Goal: Transaction & Acquisition: Purchase product/service

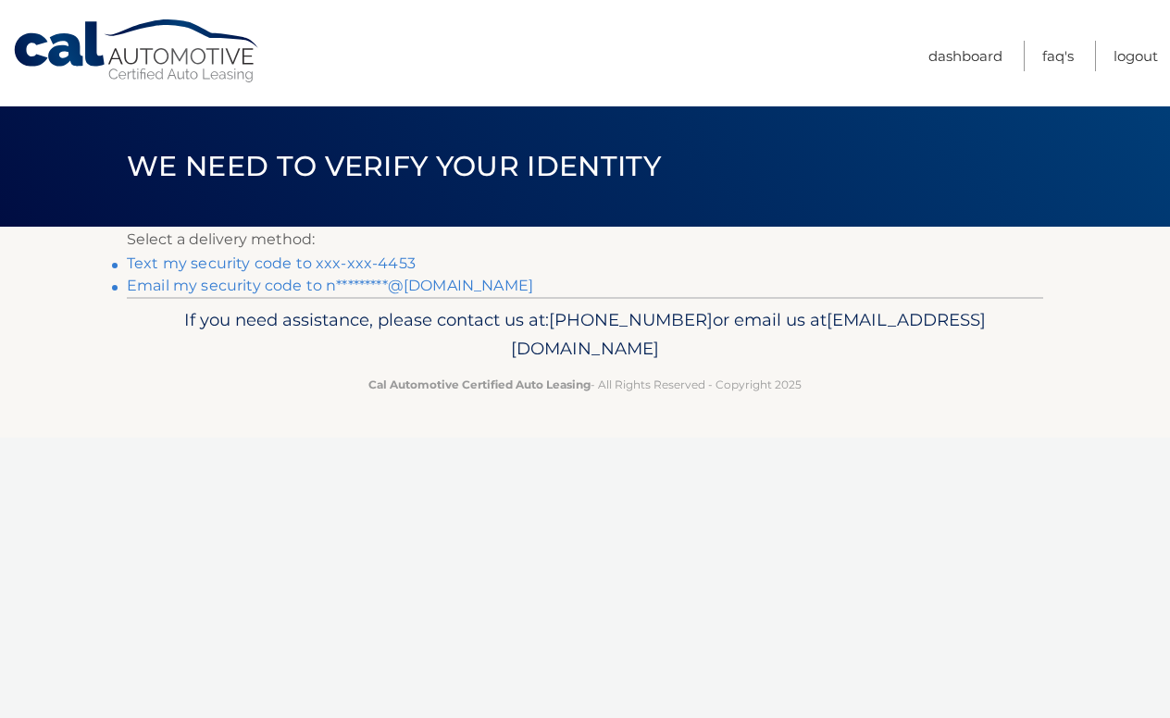
click at [356, 263] on link "Text my security code to xxx-xxx-4453" at bounding box center [271, 264] width 289 height 18
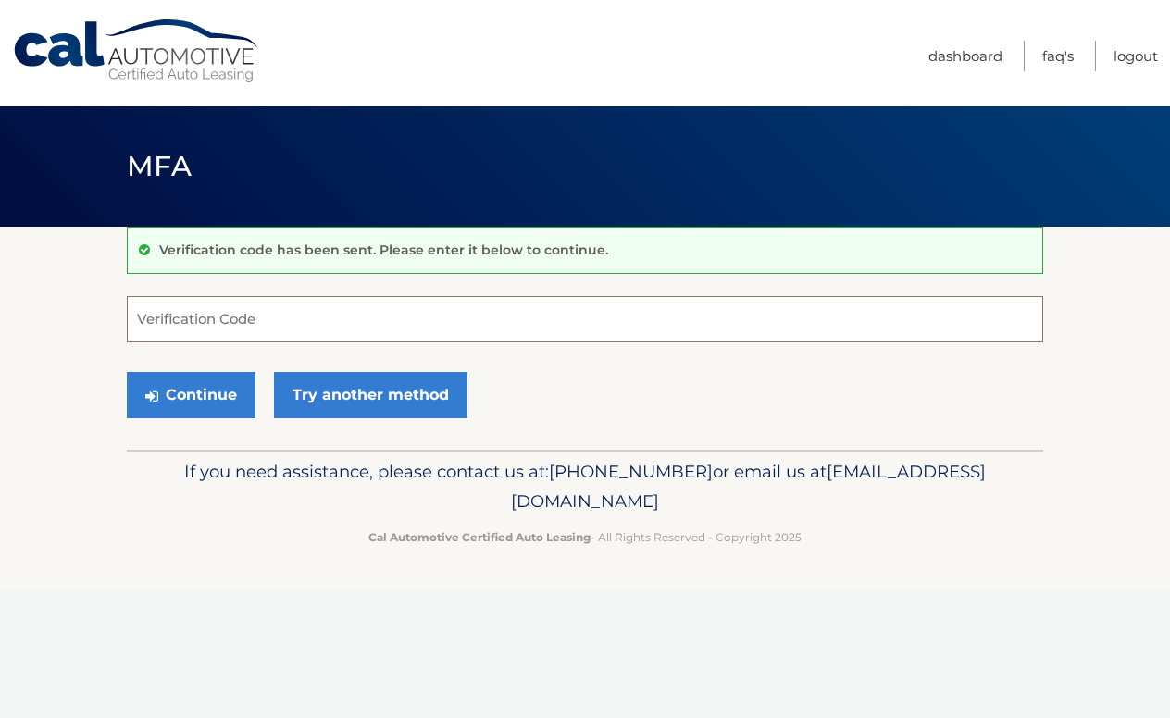
click at [187, 316] on input "Verification Code" at bounding box center [585, 319] width 917 height 46
type input "400283"
click at [214, 392] on button "Continue" at bounding box center [191, 395] width 129 height 46
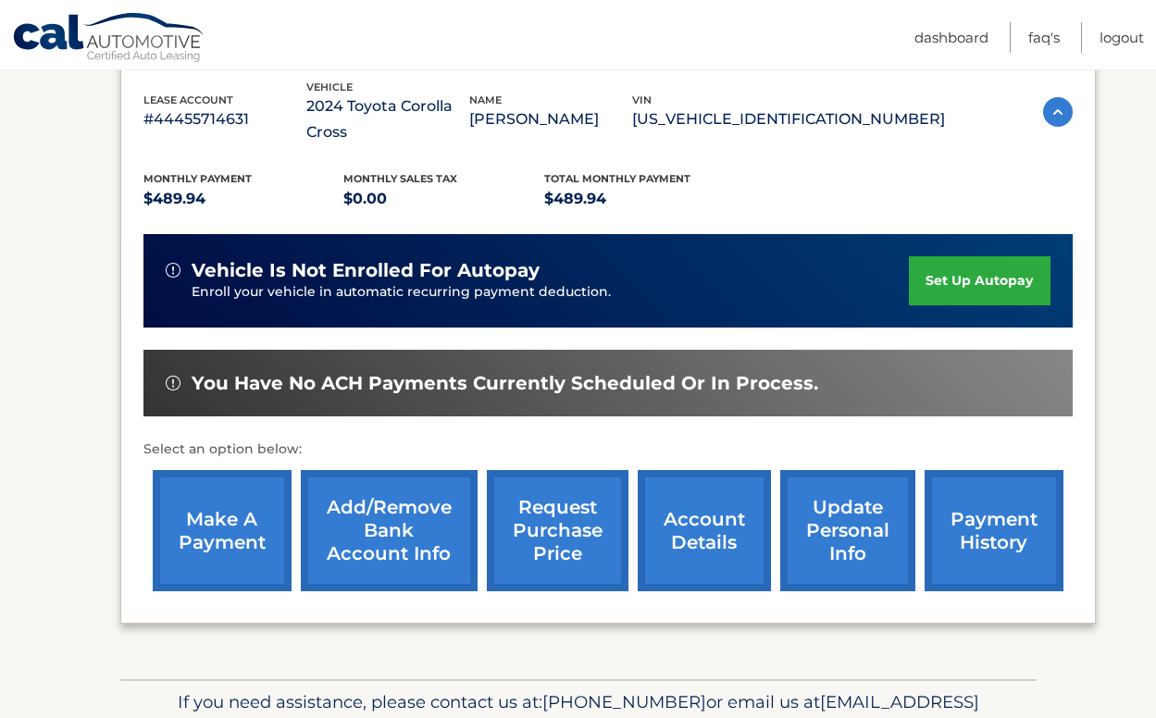
scroll to position [370, 0]
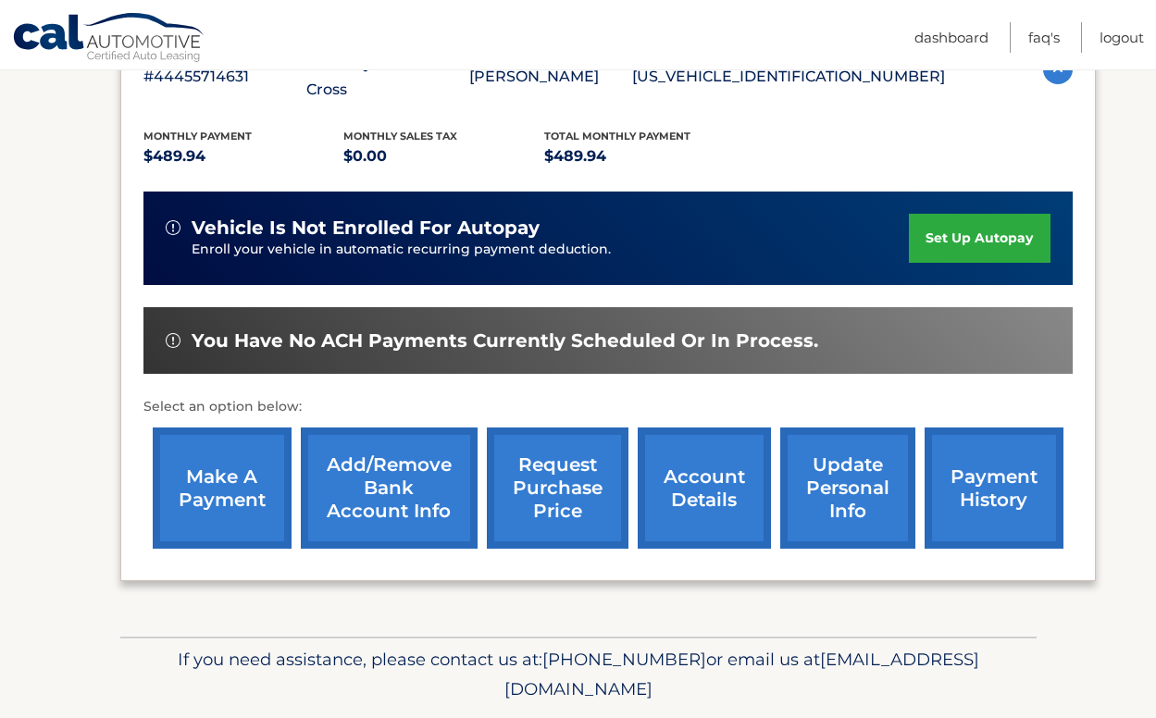
click at [261, 453] on link "make a payment" at bounding box center [222, 488] width 139 height 121
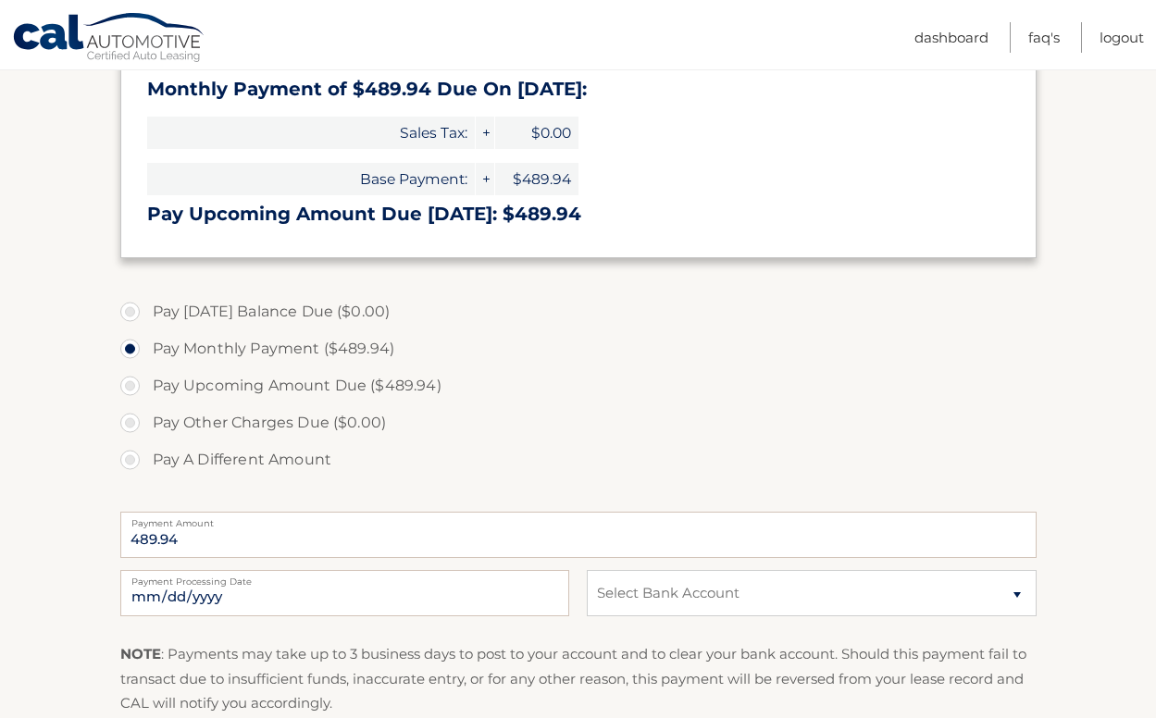
scroll to position [370, 0]
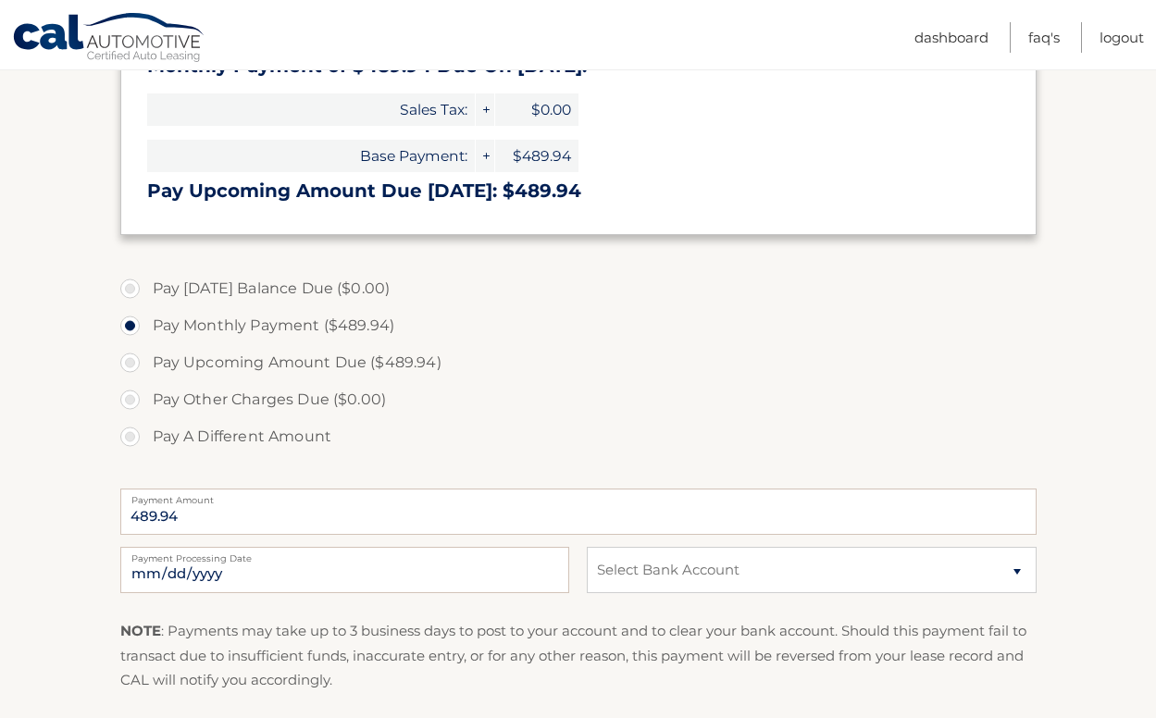
click at [138, 432] on label "Pay A Different Amount" at bounding box center [578, 436] width 917 height 37
click at [138, 432] on input "Pay A Different Amount" at bounding box center [137, 433] width 19 height 30
radio input "true"
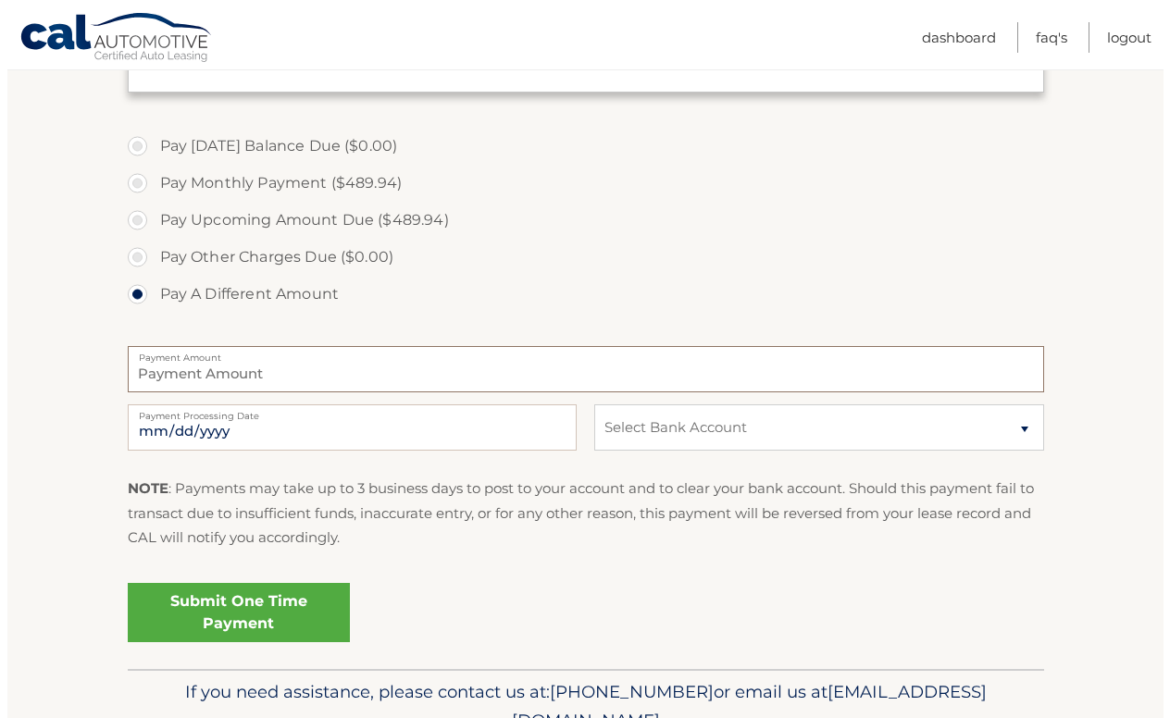
scroll to position [555, 0]
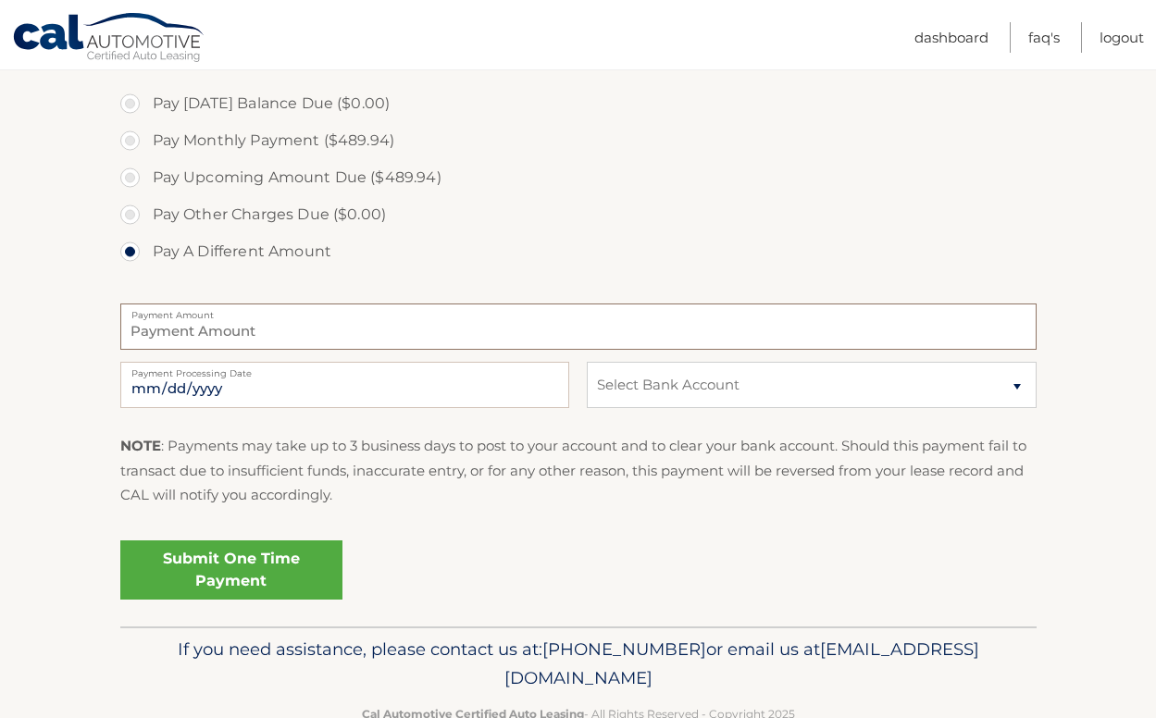
click at [220, 337] on input "Payment Amount" at bounding box center [578, 327] width 917 height 46
type input "245.00"
click at [639, 377] on select "Select Bank Account Checking JOVIA FINANCIAL FEDERAL CREDIT UNIO *****0287 Chec…" at bounding box center [811, 385] width 449 height 46
select select "NWYxMjlkOTItY2ZlOC00ZWMyLWJmNzEtZDNhMDA2ZWIwNjli"
click at [587, 362] on select "Select Bank Account Checking JOVIA FINANCIAL FEDERAL CREDIT UNIO *****0287 Chec…" at bounding box center [811, 385] width 449 height 46
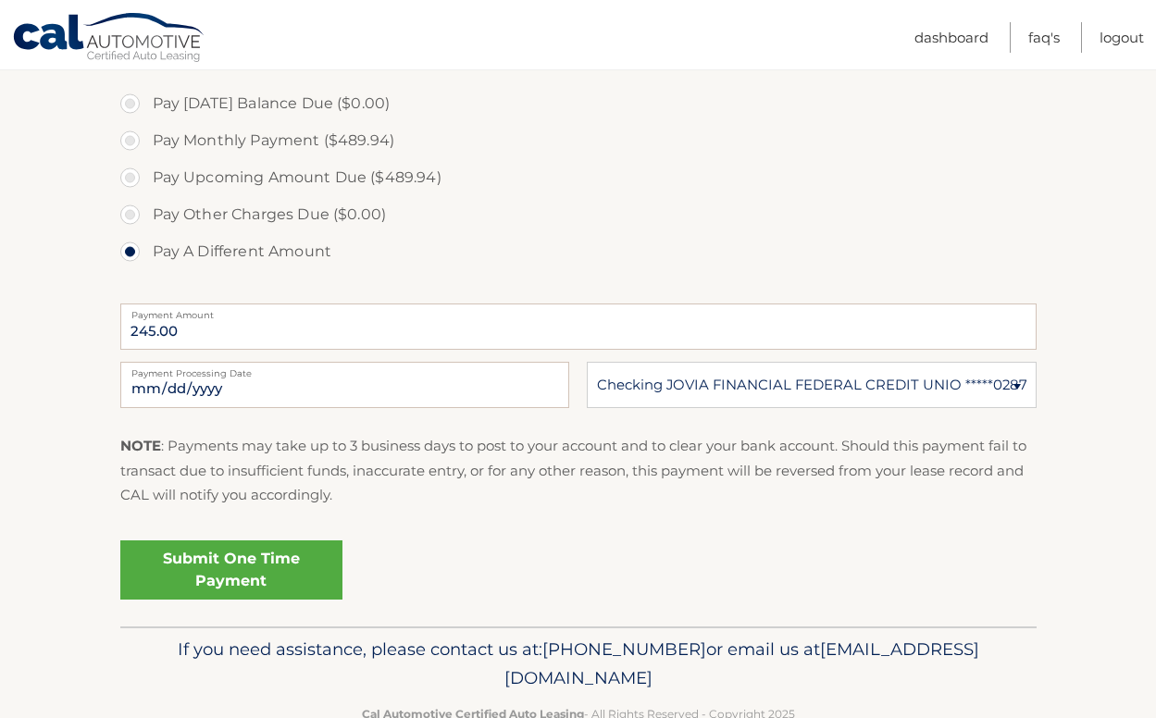
click at [234, 558] on link "Submit One Time Payment" at bounding box center [231, 570] width 222 height 59
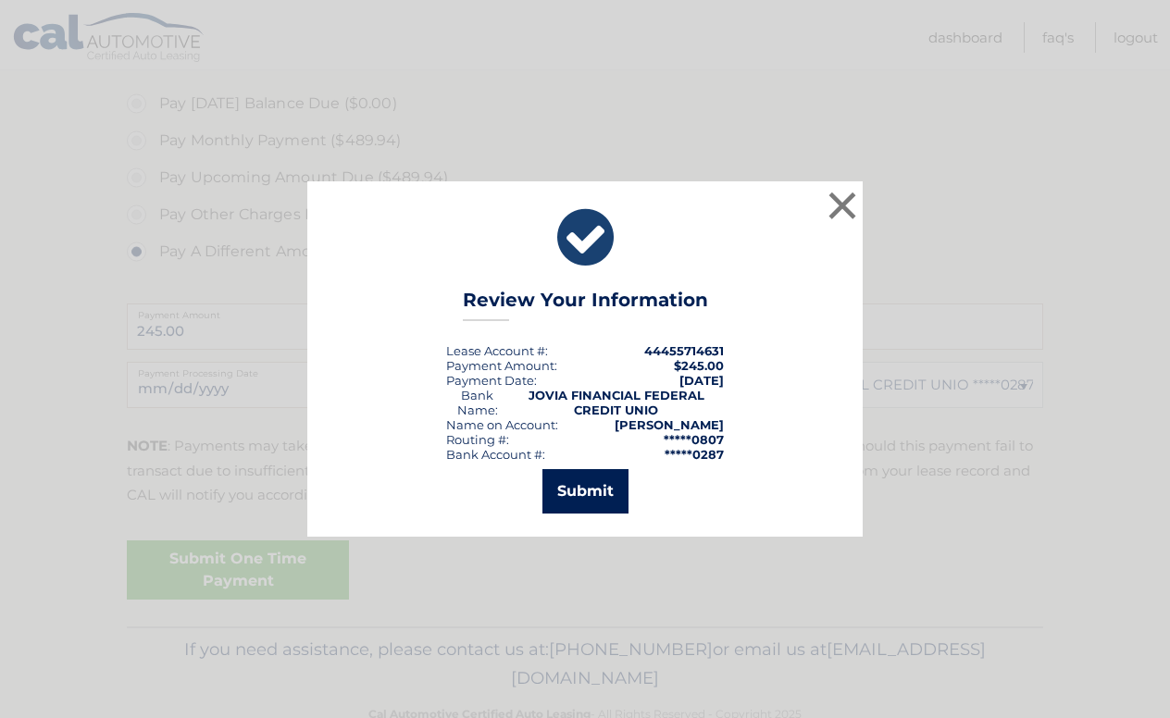
click at [586, 486] on button "Submit" at bounding box center [586, 491] width 86 height 44
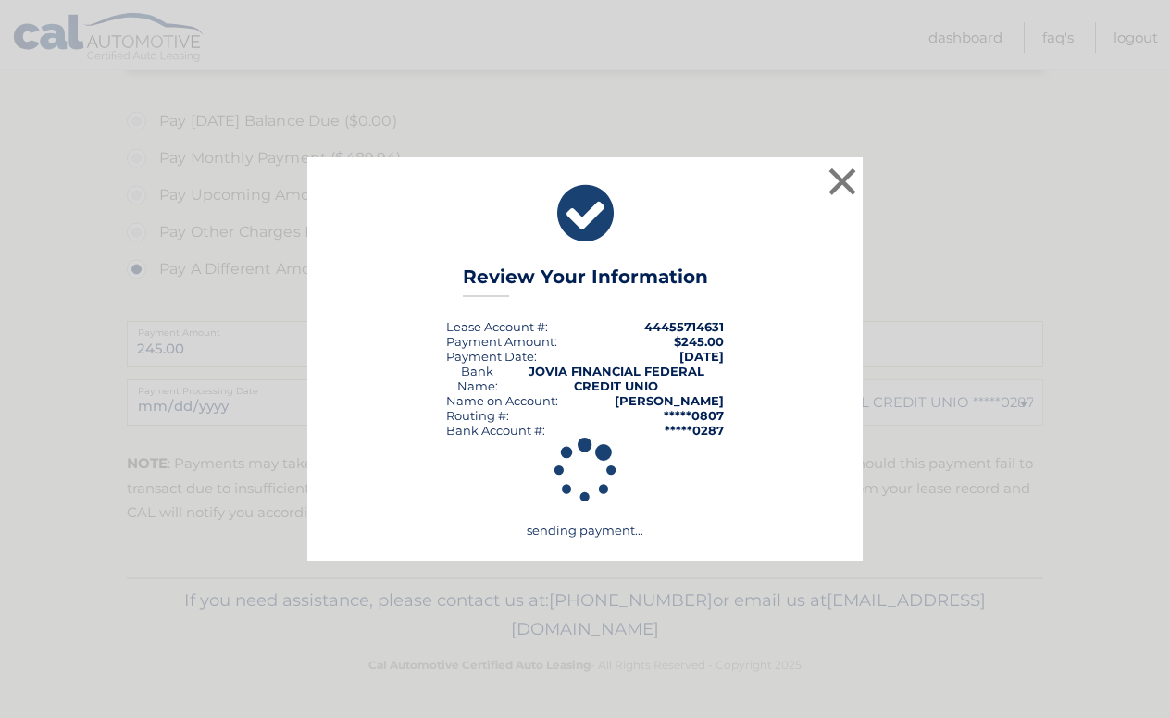
scroll to position [538, 0]
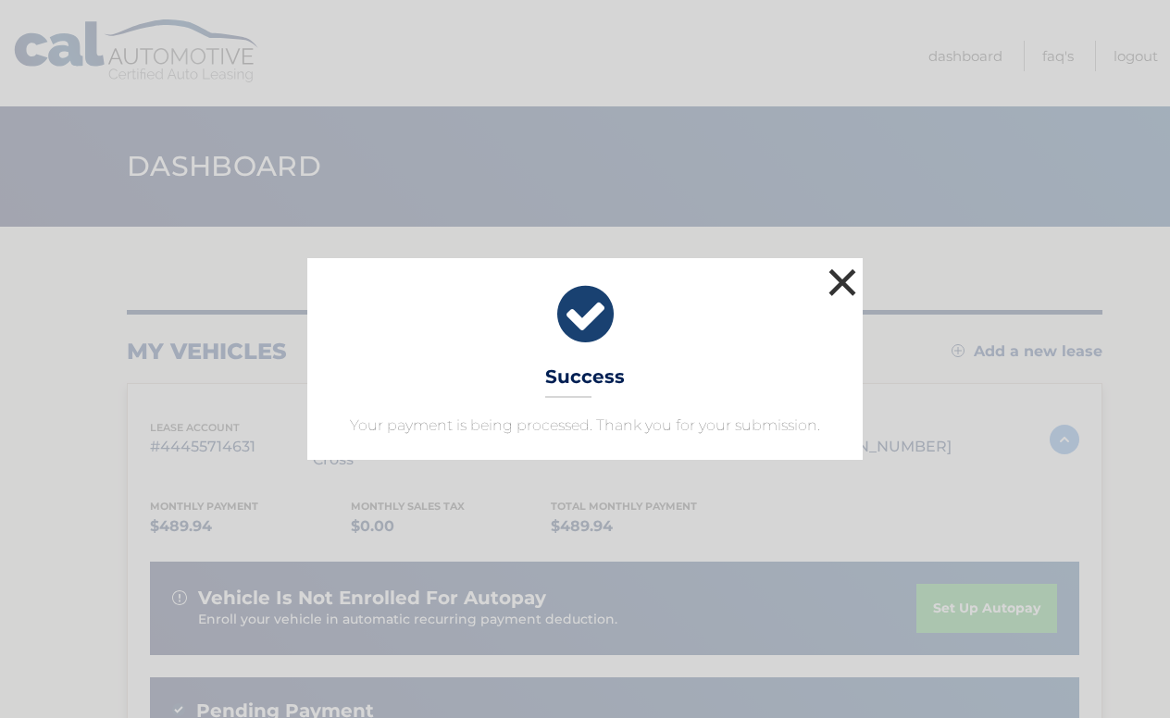
click at [834, 285] on button "×" at bounding box center [842, 282] width 37 height 37
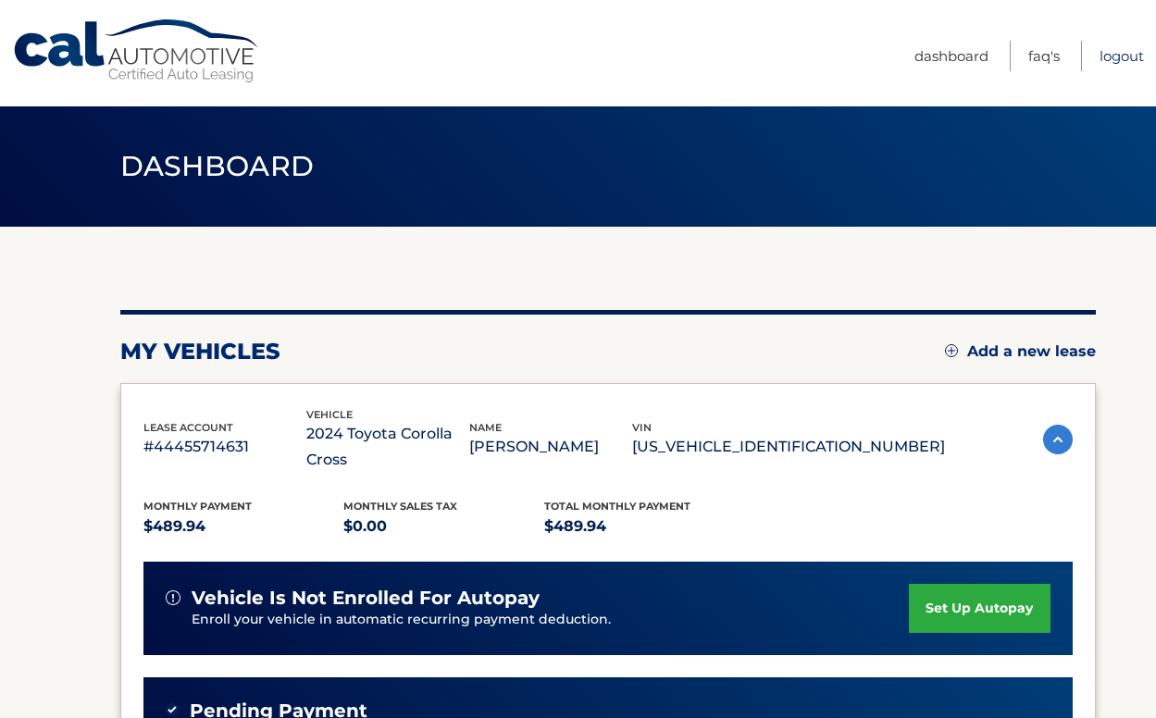
click at [1119, 49] on link "Logout" at bounding box center [1122, 56] width 44 height 31
